Goal: Task Accomplishment & Management: Manage account settings

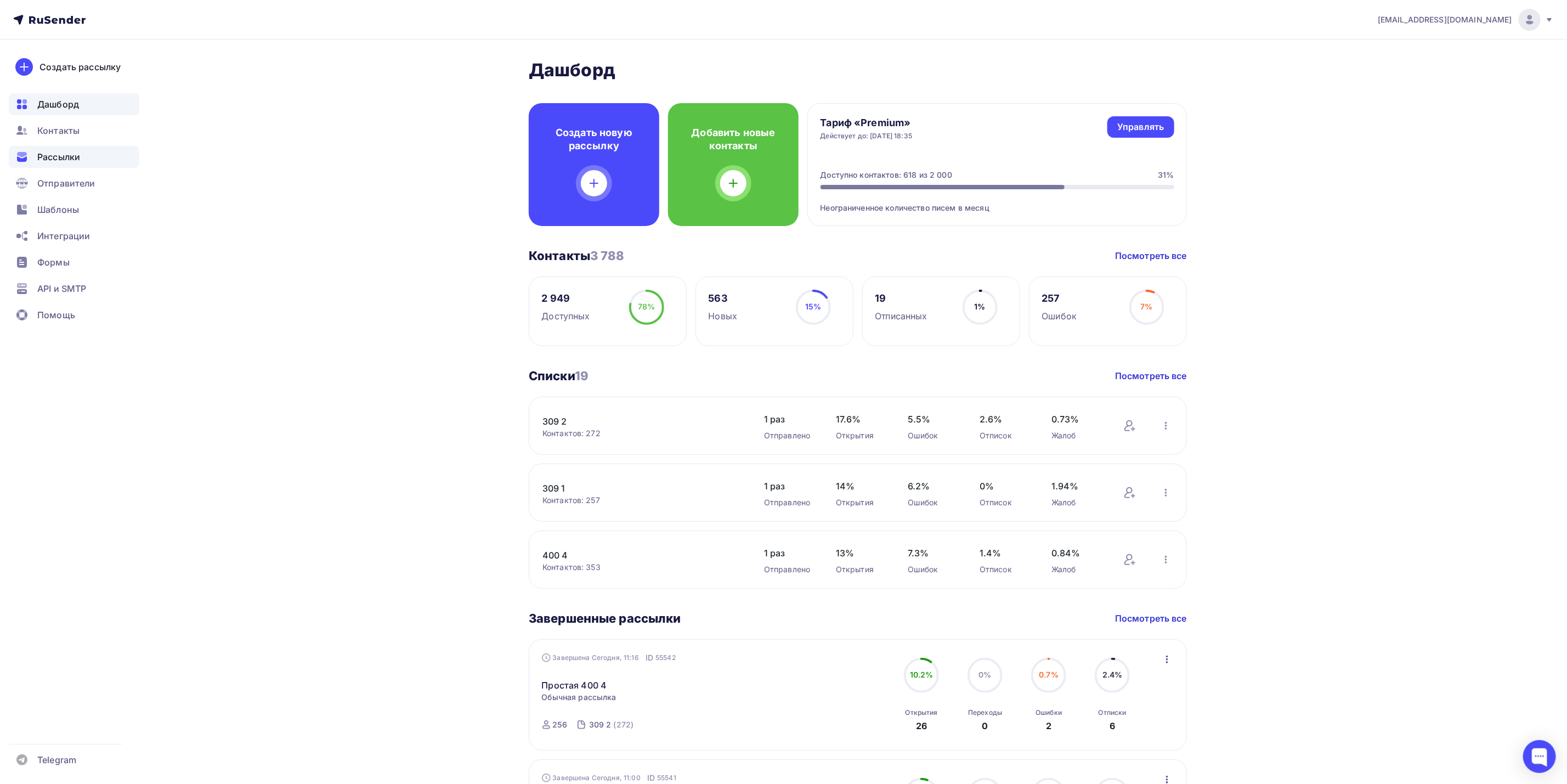
click at [84, 159] on div "Рассылки" at bounding box center [74, 157] width 131 height 22
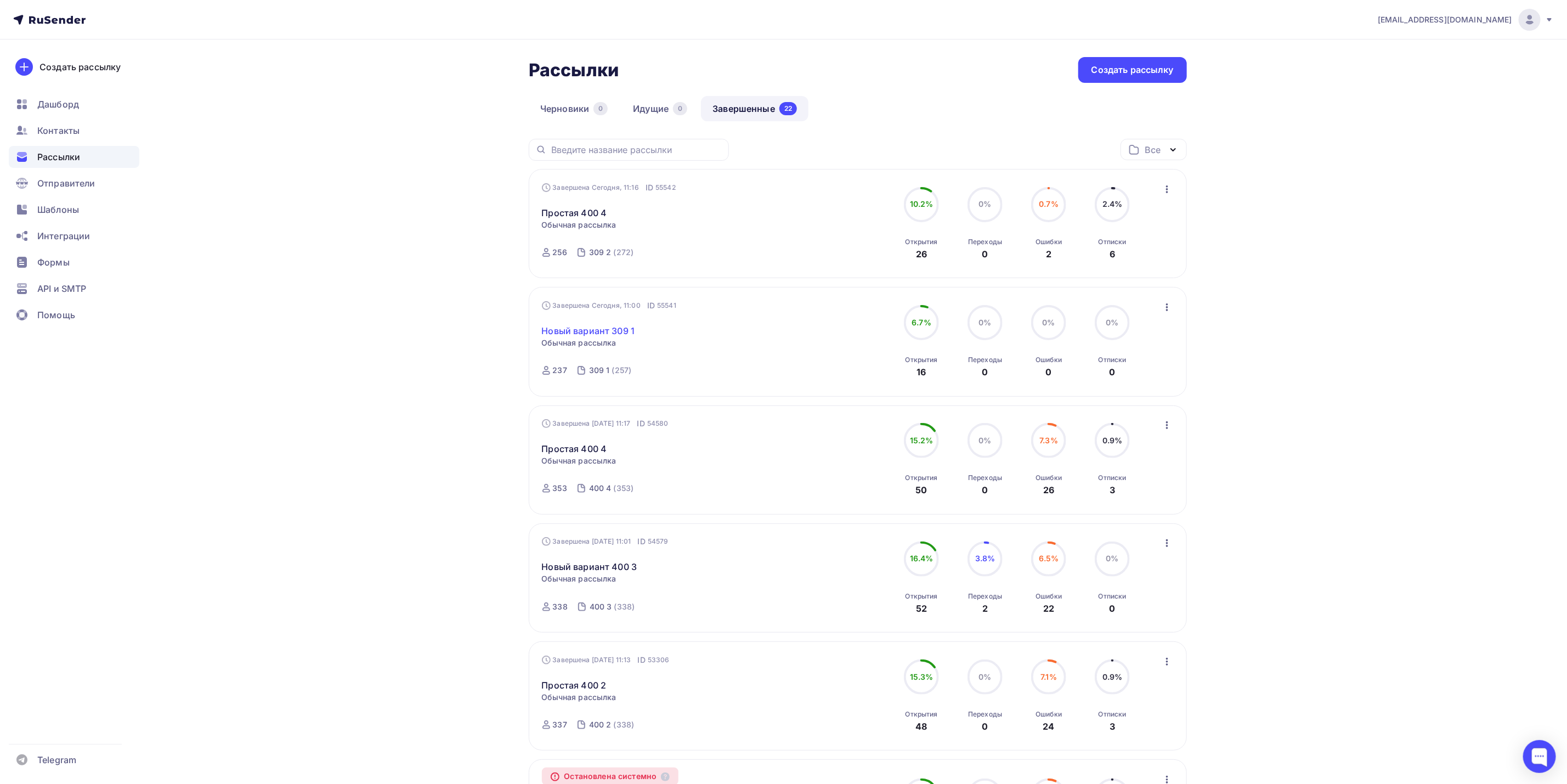
click at [620, 332] on link "Новый вариант 309 1" at bounding box center [588, 330] width 93 height 13
click at [593, 214] on link "Простая 400 4" at bounding box center [574, 212] width 65 height 13
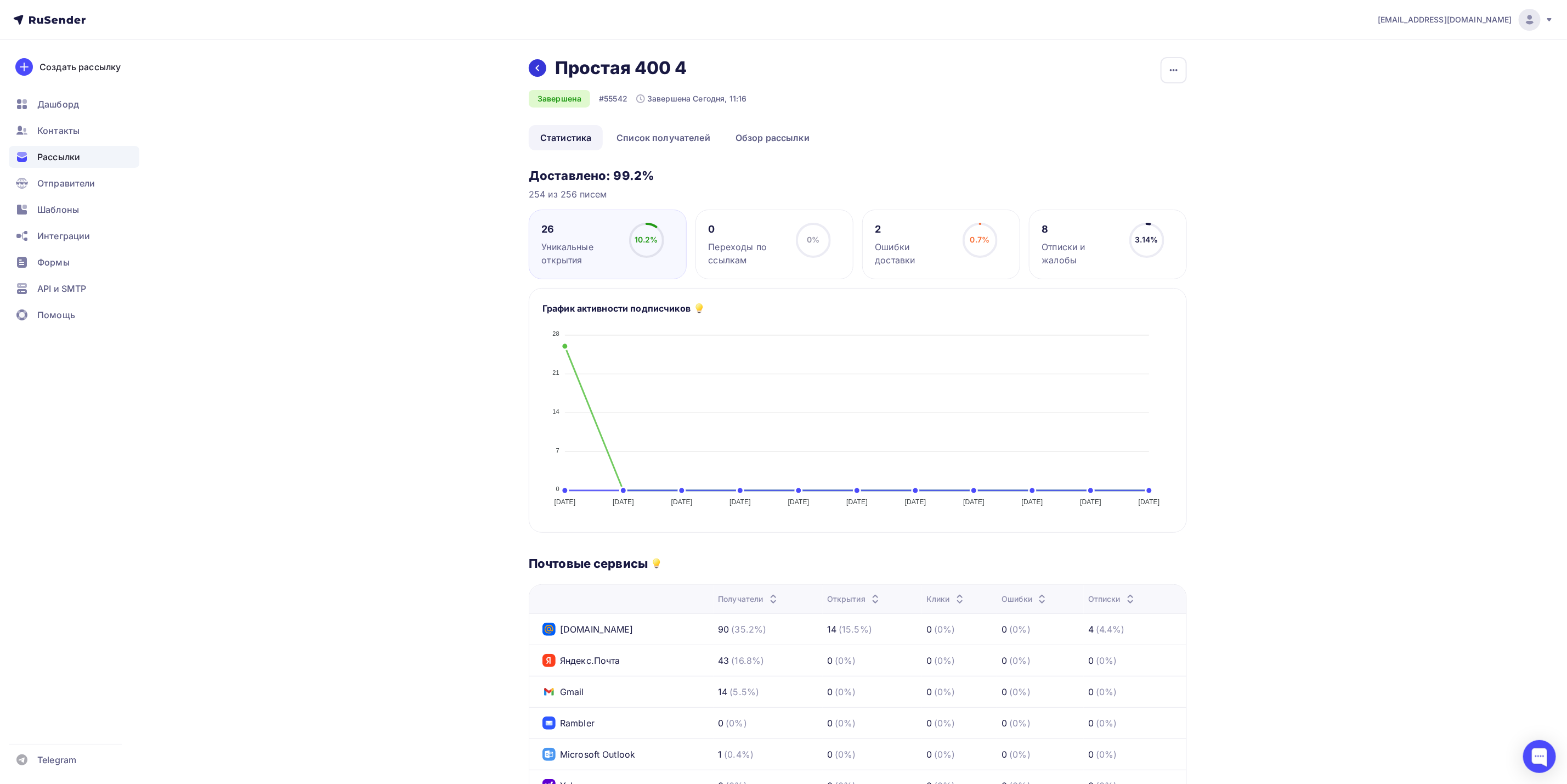
click at [540, 68] on icon at bounding box center [537, 68] width 9 height 9
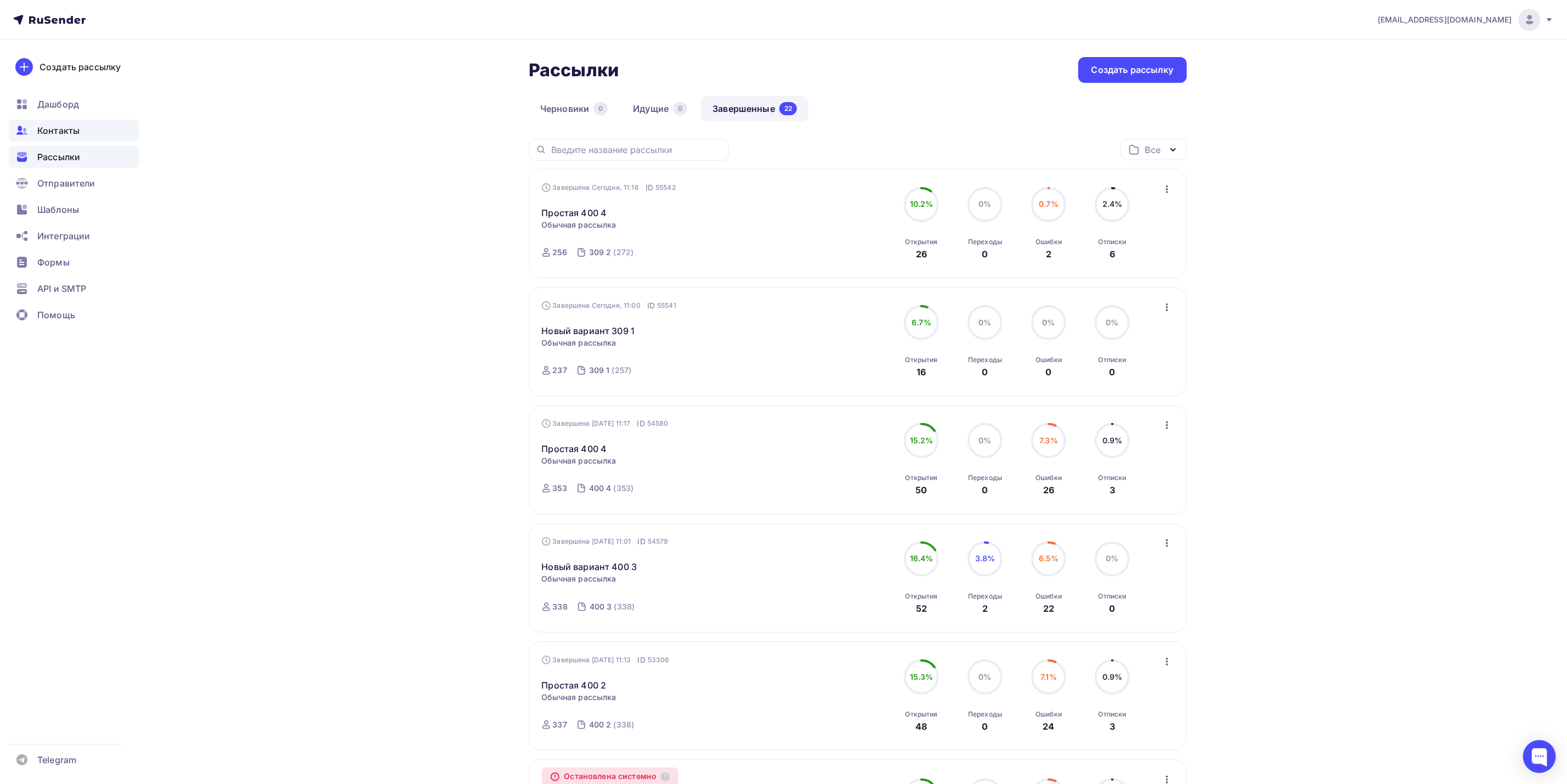
click at [90, 131] on div "Контакты" at bounding box center [74, 131] width 131 height 22
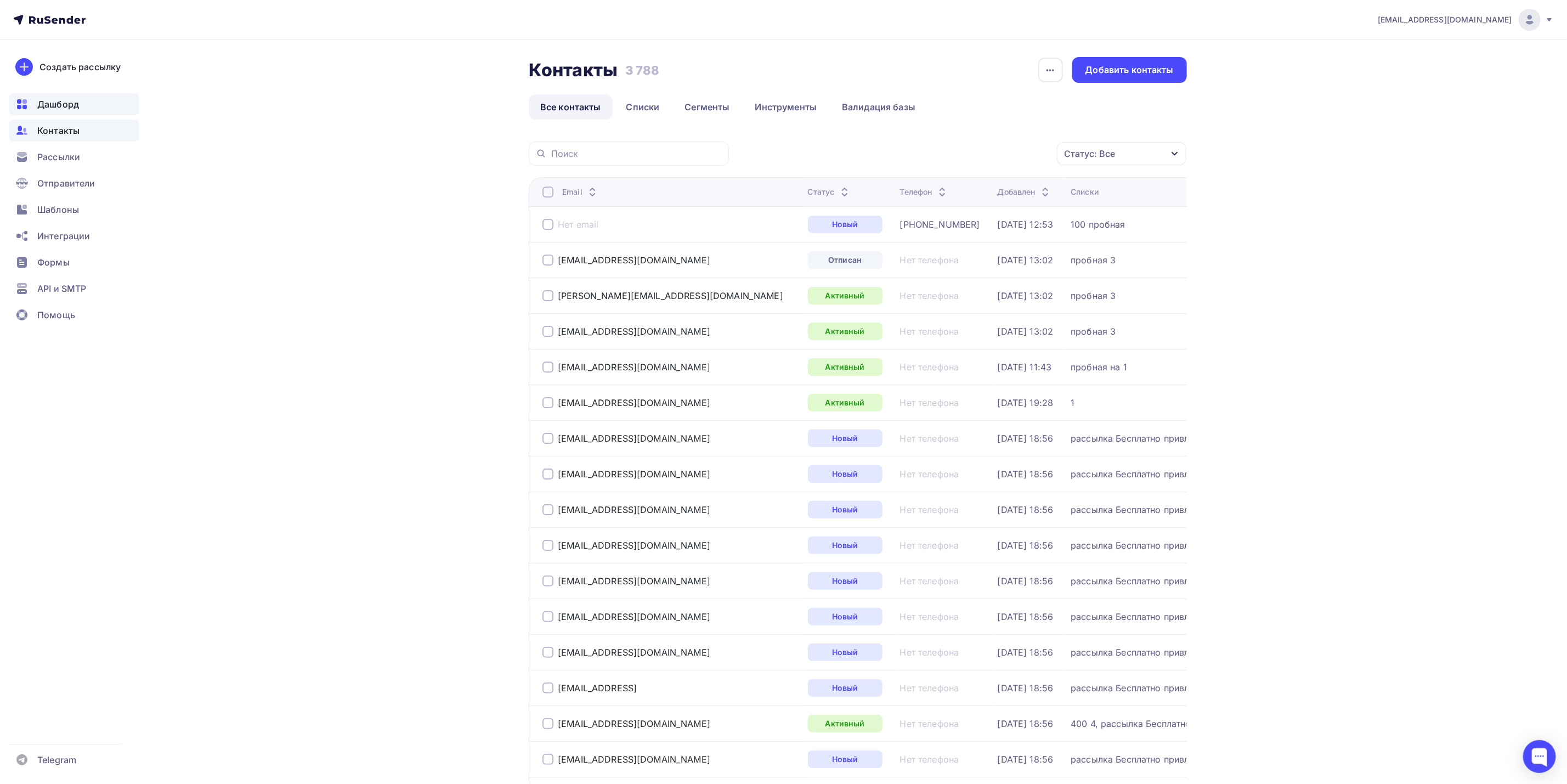
click at [61, 110] on span "Дашборд" at bounding box center [58, 104] width 42 height 13
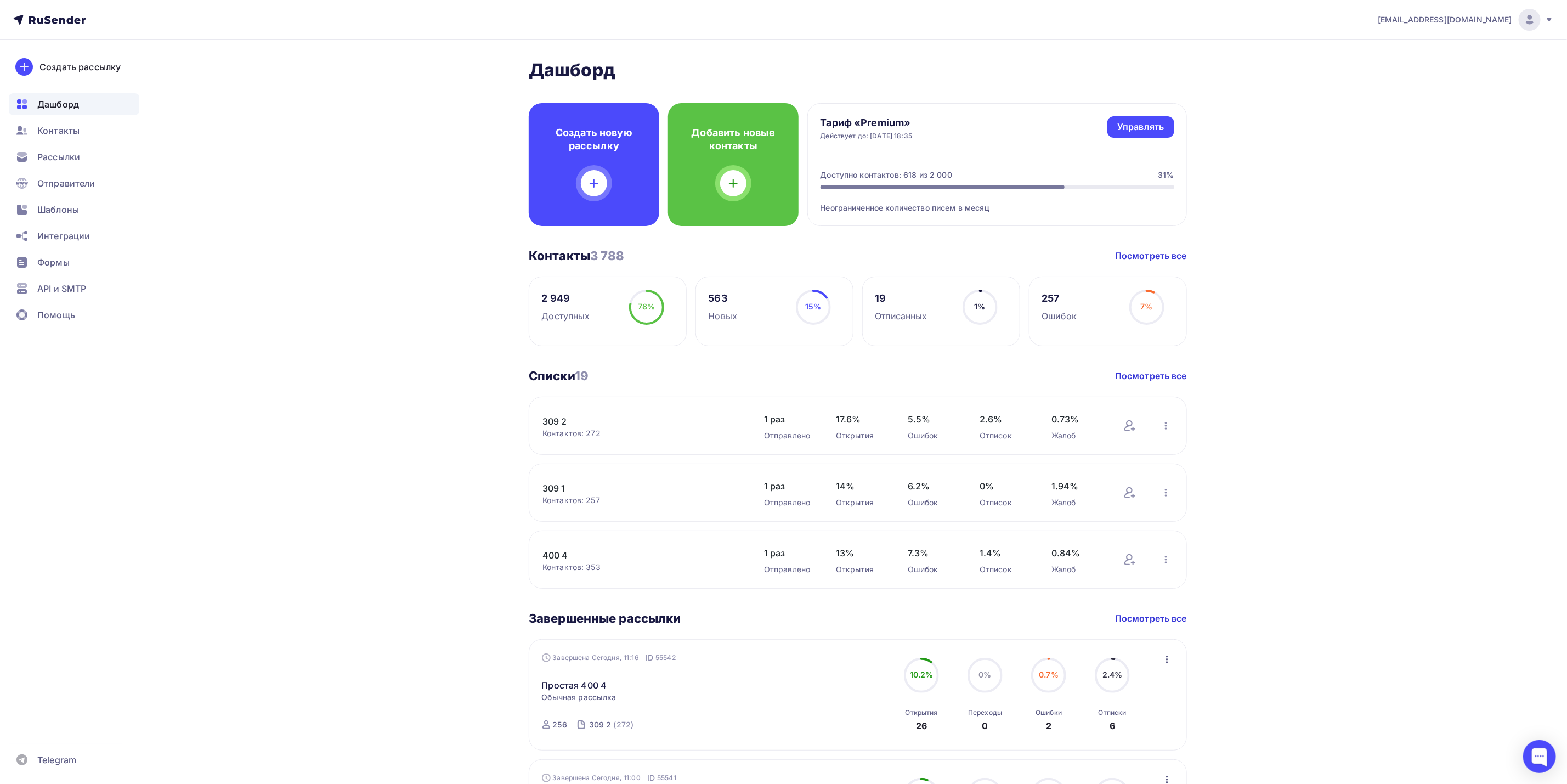
click at [1128, 168] on div "Тариф «Premium» Действует до: [DATE] 18:35 Управлять Управлять Доступно контакт…" at bounding box center [997, 164] width 379 height 123
click at [954, 154] on div "Тариф «Premium» Действует до: [DATE] 18:35 Управлять Управлять Доступно контакт…" at bounding box center [997, 164] width 379 height 123
click at [106, 131] on div "Контакты" at bounding box center [74, 131] width 131 height 22
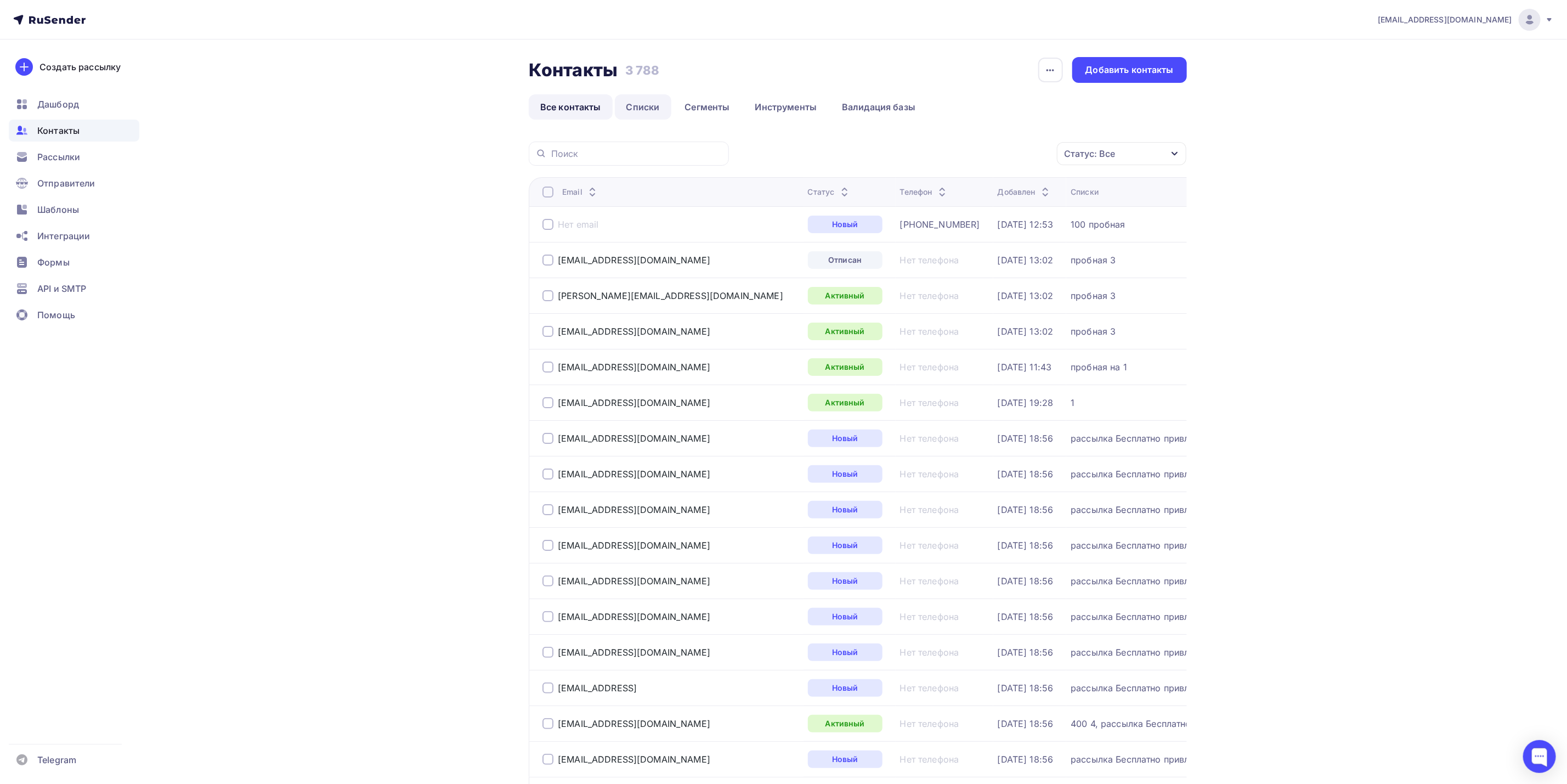
click at [656, 116] on link "Списки" at bounding box center [643, 107] width 57 height 25
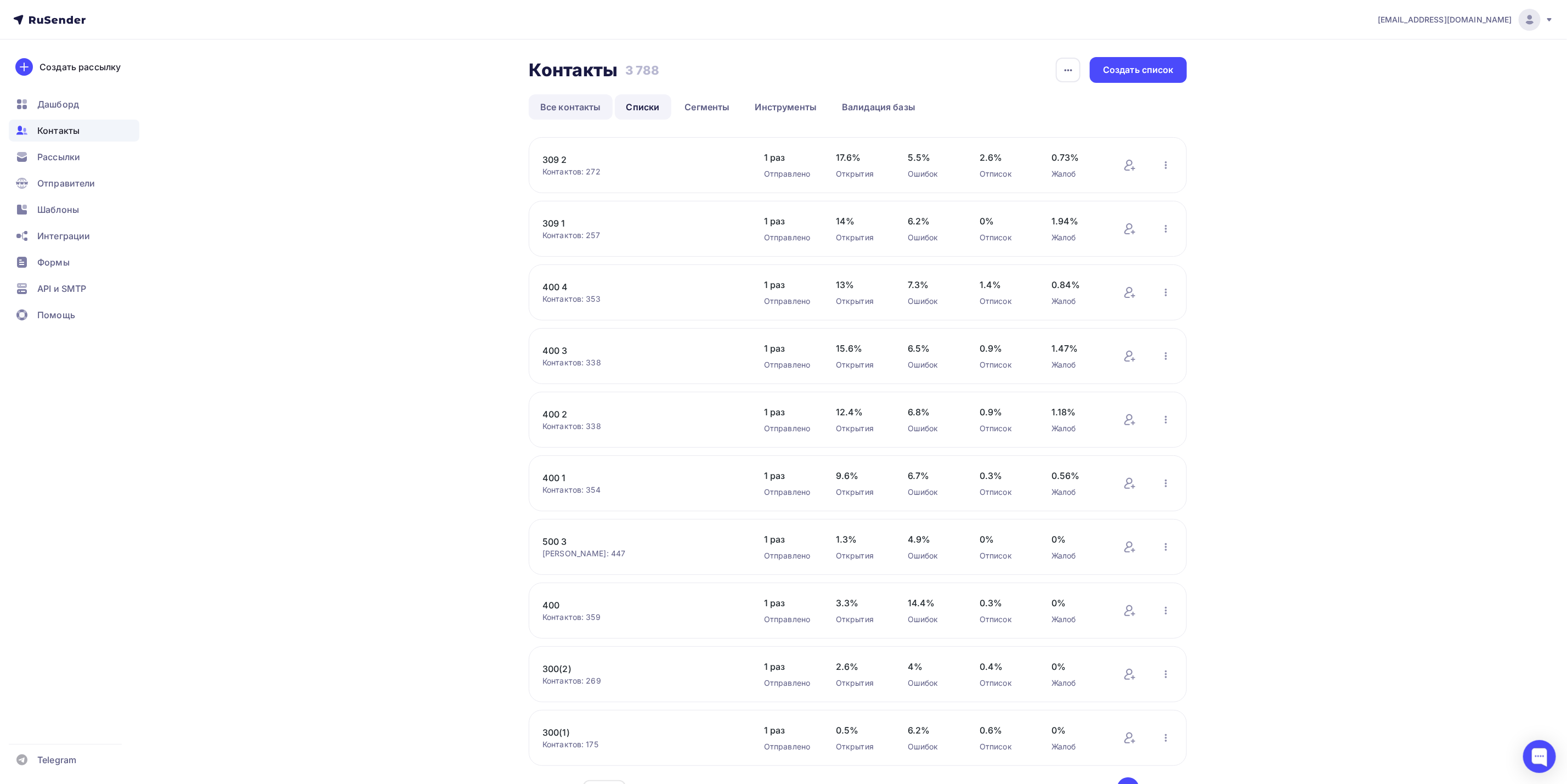
click at [575, 109] on link "Все контакты" at bounding box center [571, 107] width 84 height 25
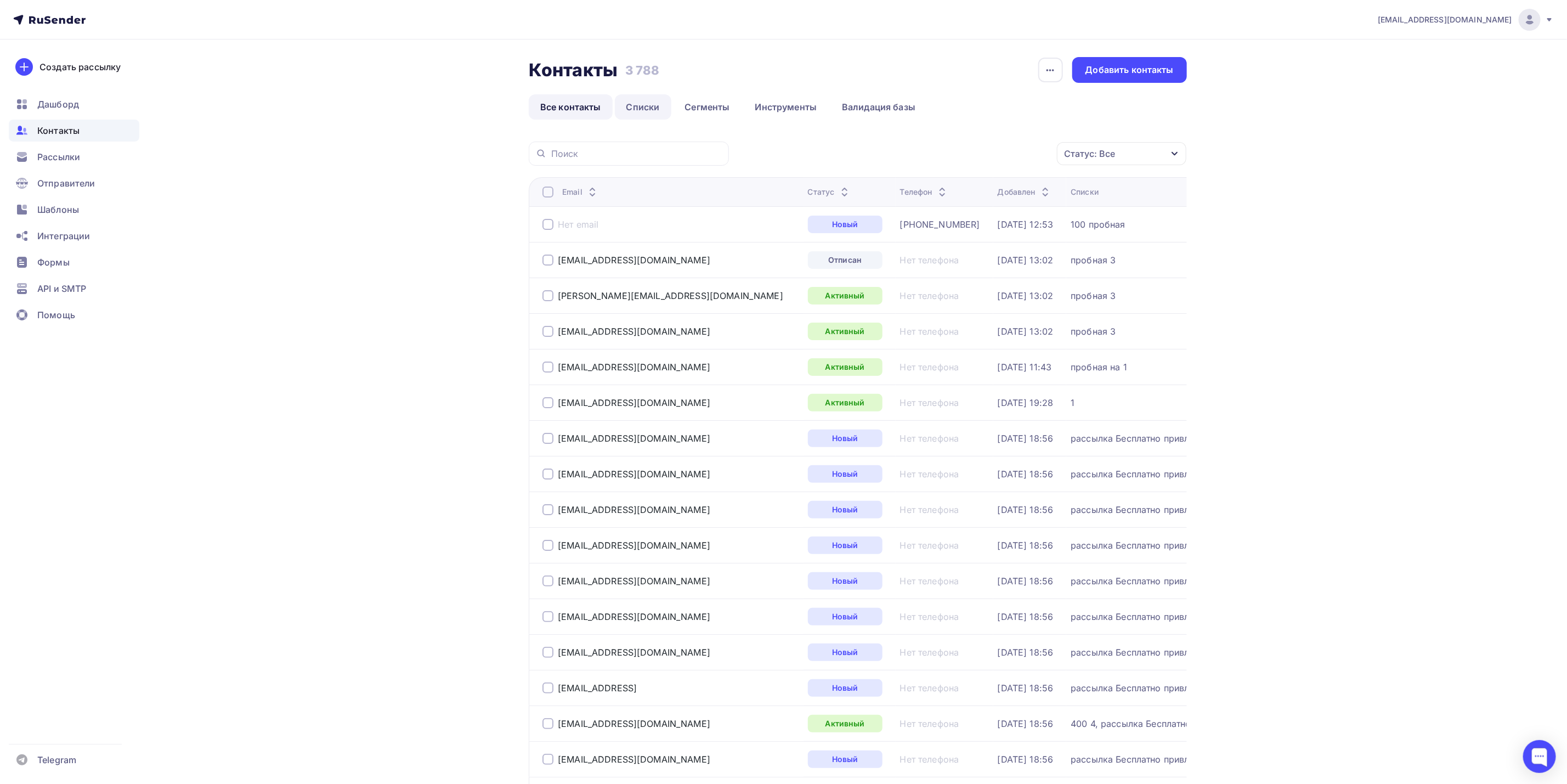
click at [649, 108] on link "Списки" at bounding box center [643, 107] width 57 height 25
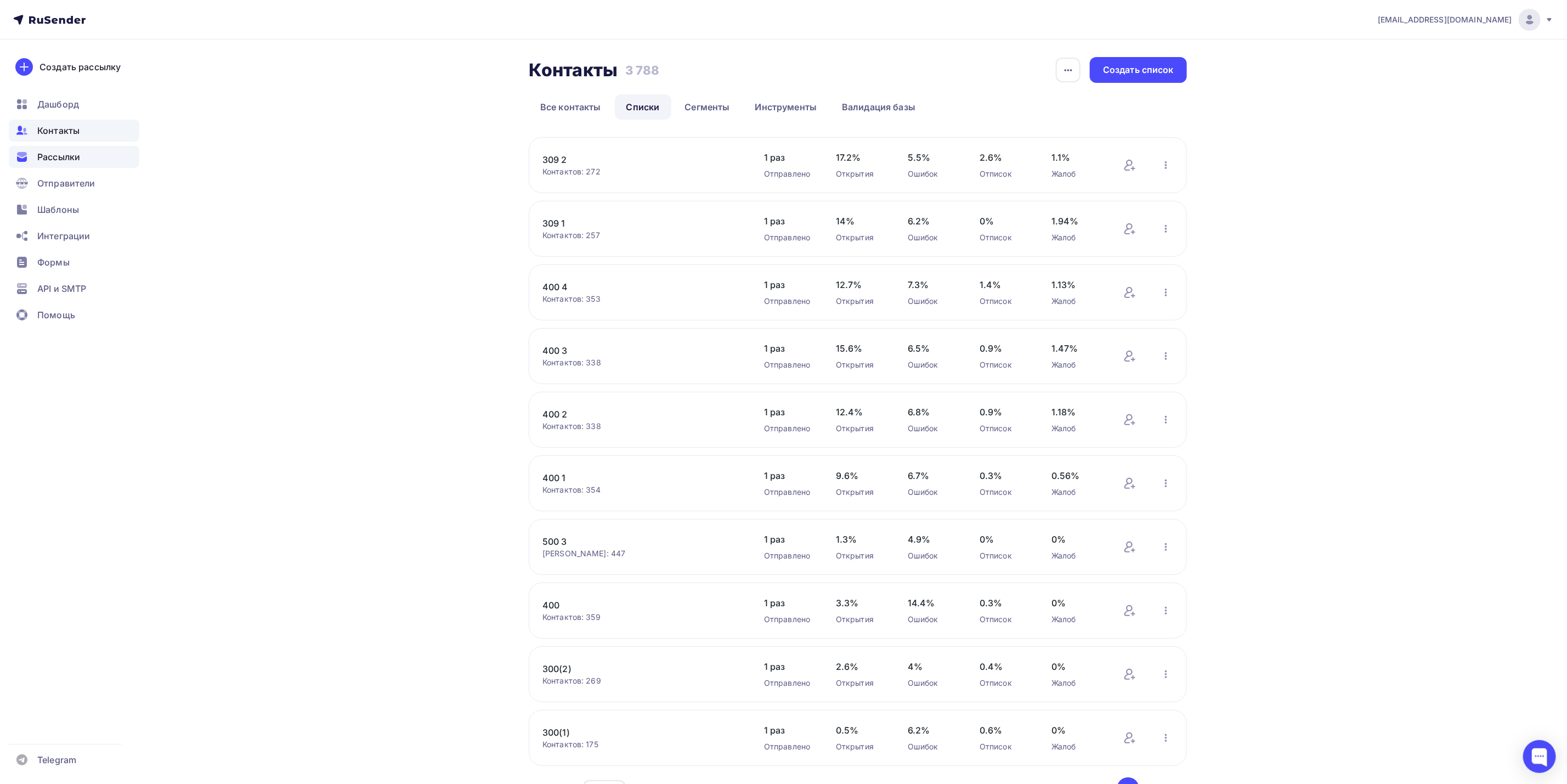
click at [104, 155] on div "Рассылки" at bounding box center [74, 157] width 131 height 22
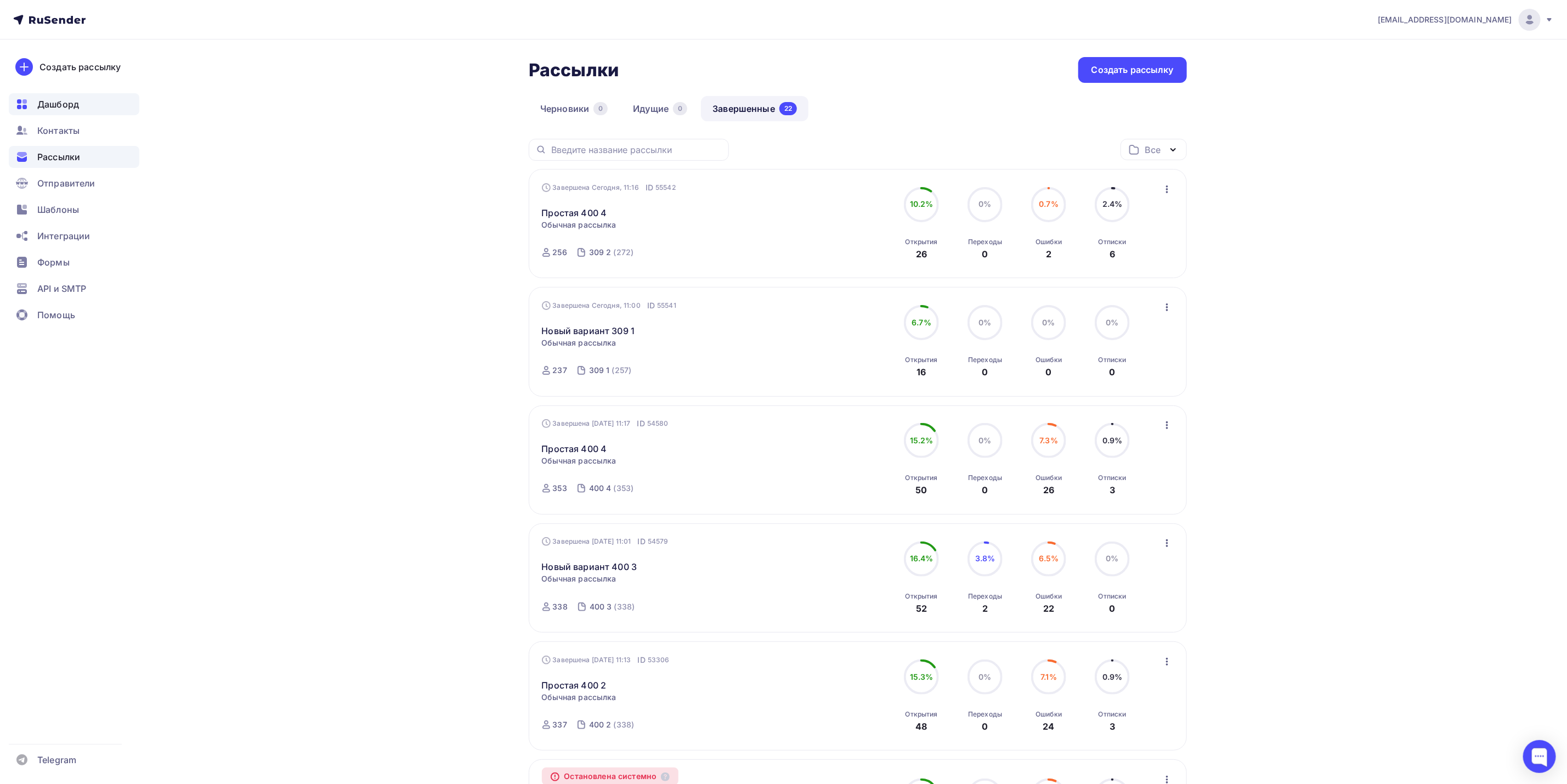
click at [81, 102] on div "Дашборд" at bounding box center [74, 104] width 131 height 22
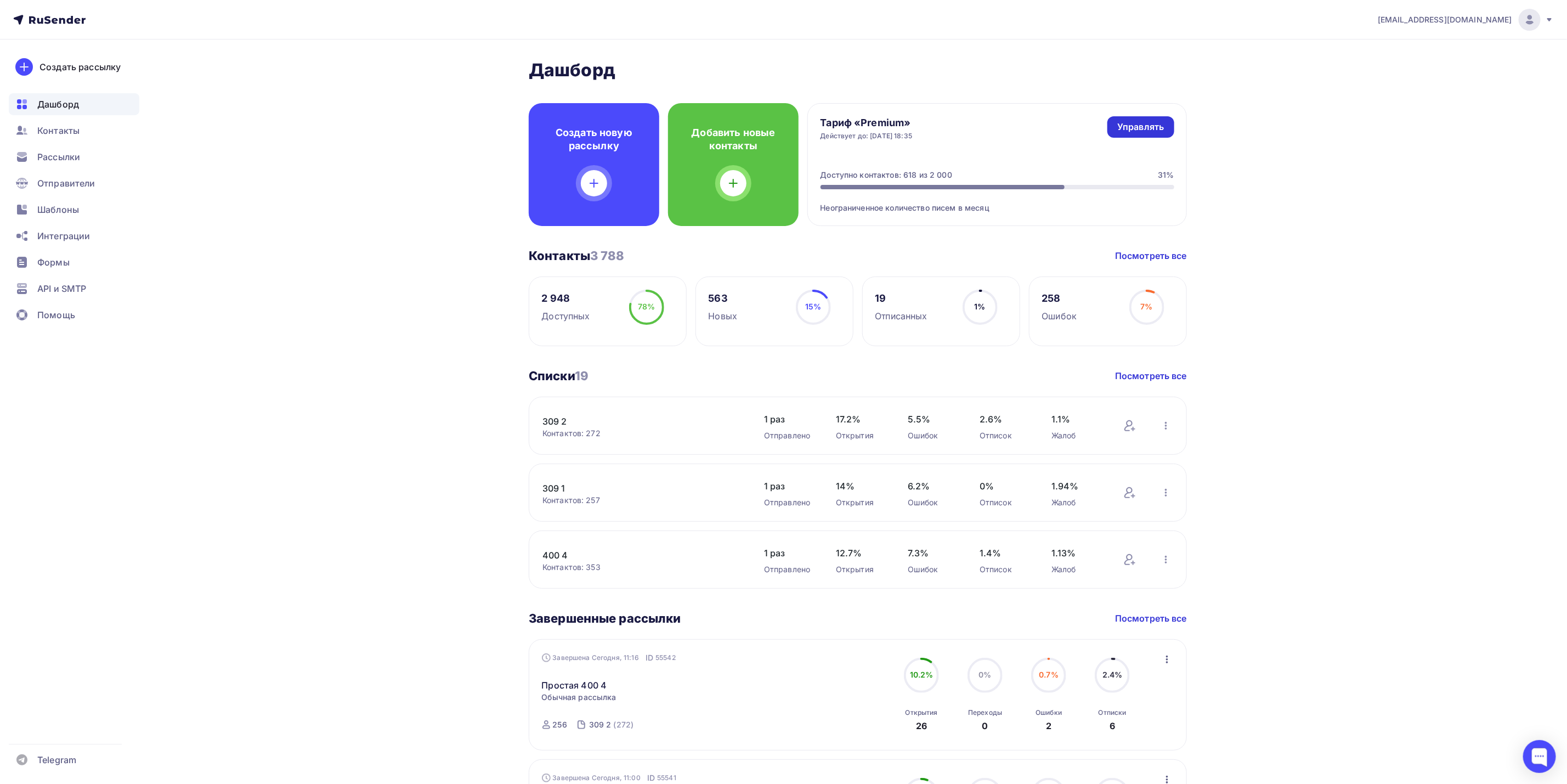
click at [1128, 132] on div "Управлять" at bounding box center [1141, 127] width 47 height 13
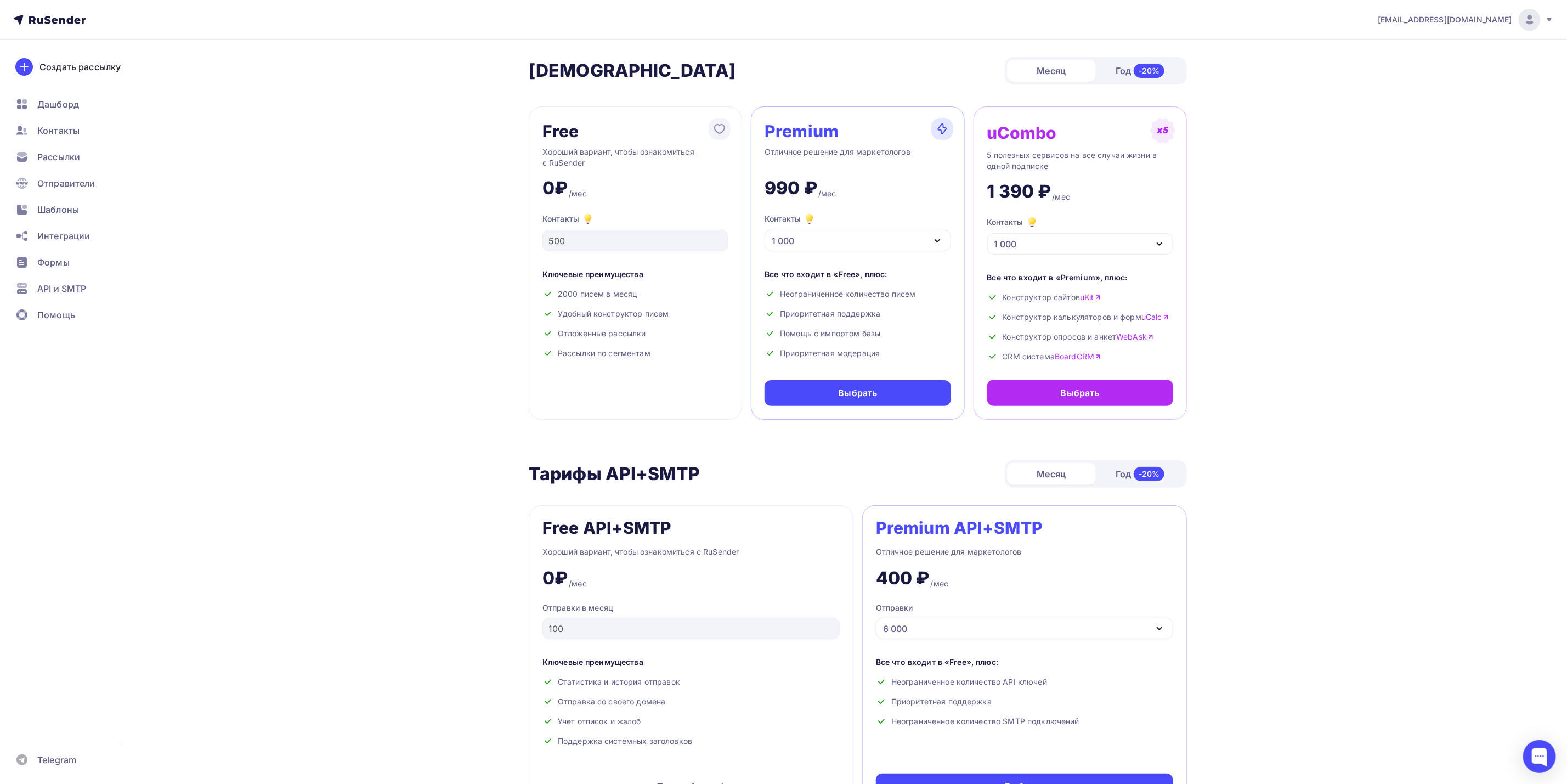
click at [1532, 25] on img at bounding box center [1529, 19] width 13 height 13
click at [1426, 65] on link "[DEMOGRAPHIC_DATA]" at bounding box center [1455, 70] width 185 height 22
click at [1525, 23] on img at bounding box center [1529, 19] width 13 height 13
click at [1405, 49] on span "Аккаунт" at bounding box center [1407, 48] width 36 height 13
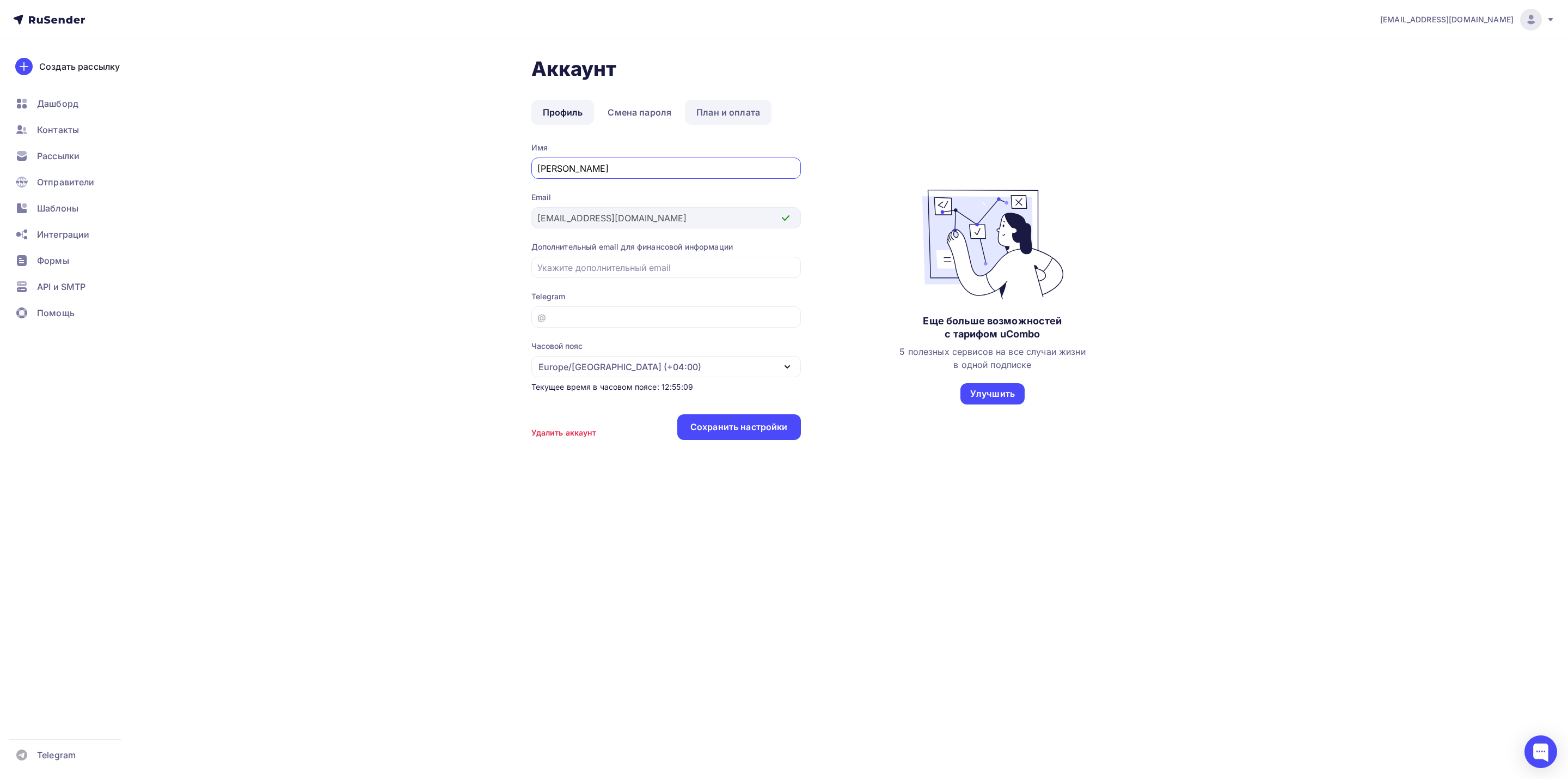
click at [725, 108] on link "План и оплата" at bounding box center [728, 112] width 86 height 25
